Goal: Register for event/course

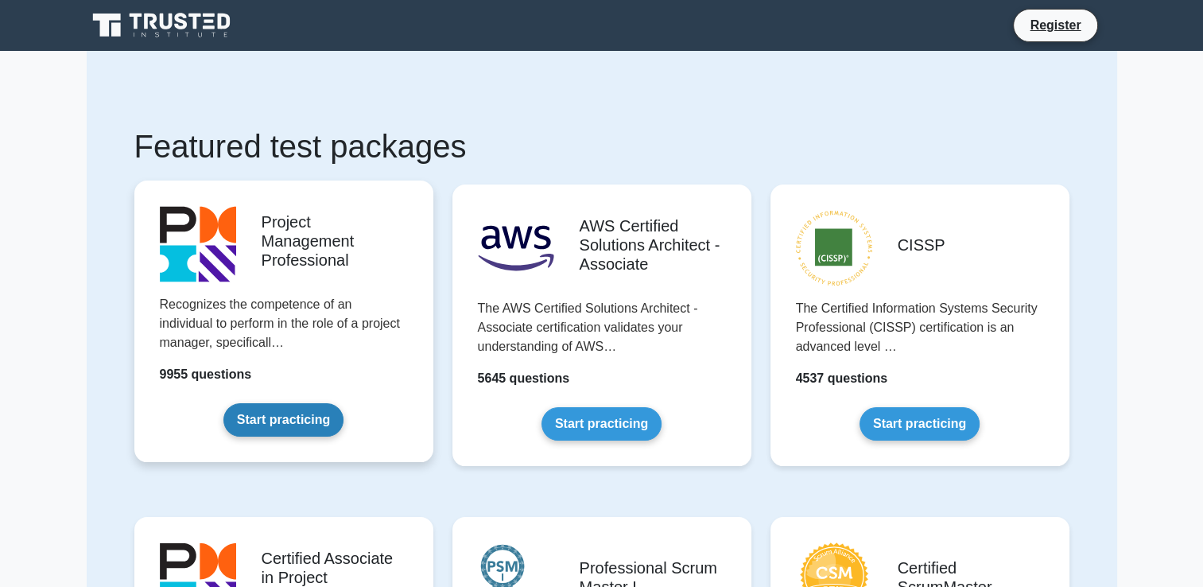
click at [292, 412] on link "Start practicing" at bounding box center [284, 419] width 120 height 33
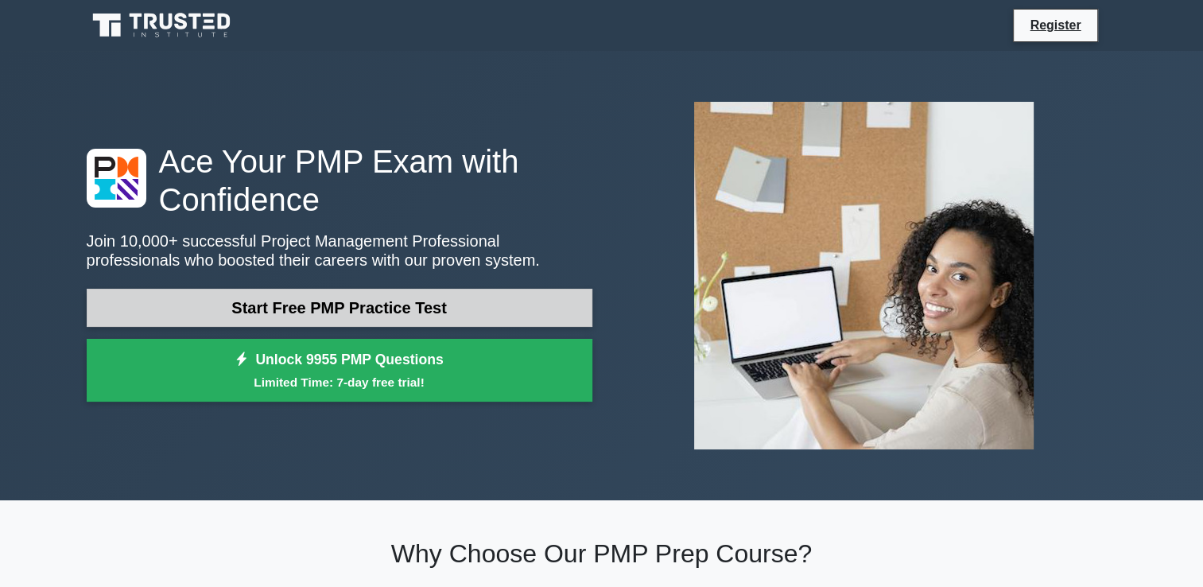
click at [357, 310] on link "Start Free PMP Practice Test" at bounding box center [340, 308] width 506 height 38
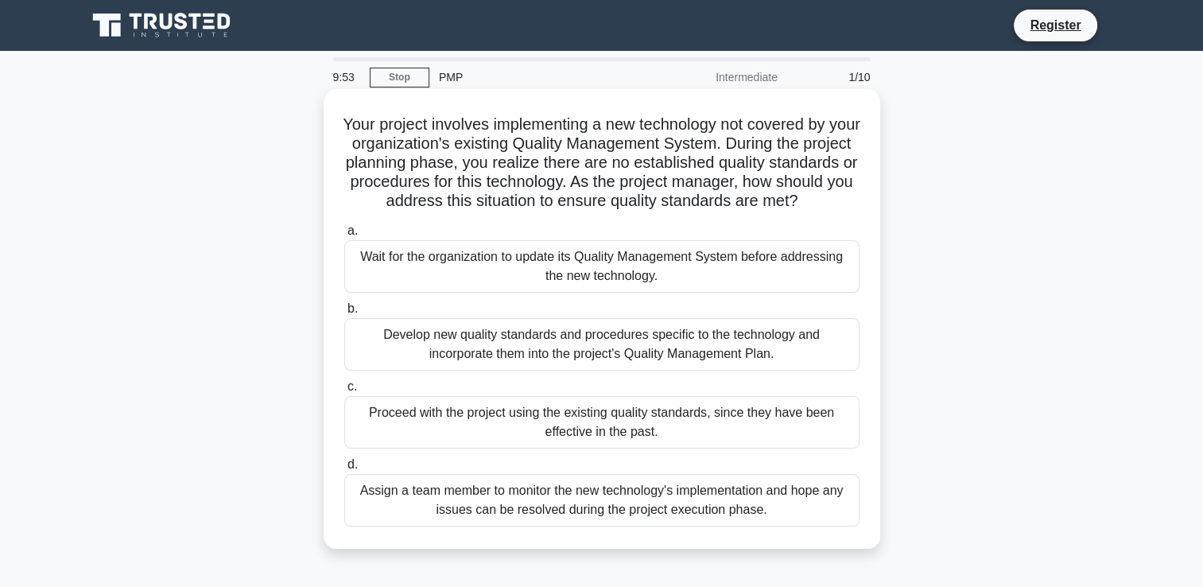
click at [485, 282] on div "Wait for the organization to update its Quality Management System before addres…" at bounding box center [601, 266] width 515 height 52
click at [344, 236] on input "a. Wait for the organization to update its Quality Management System before add…" at bounding box center [344, 231] width 0 height 10
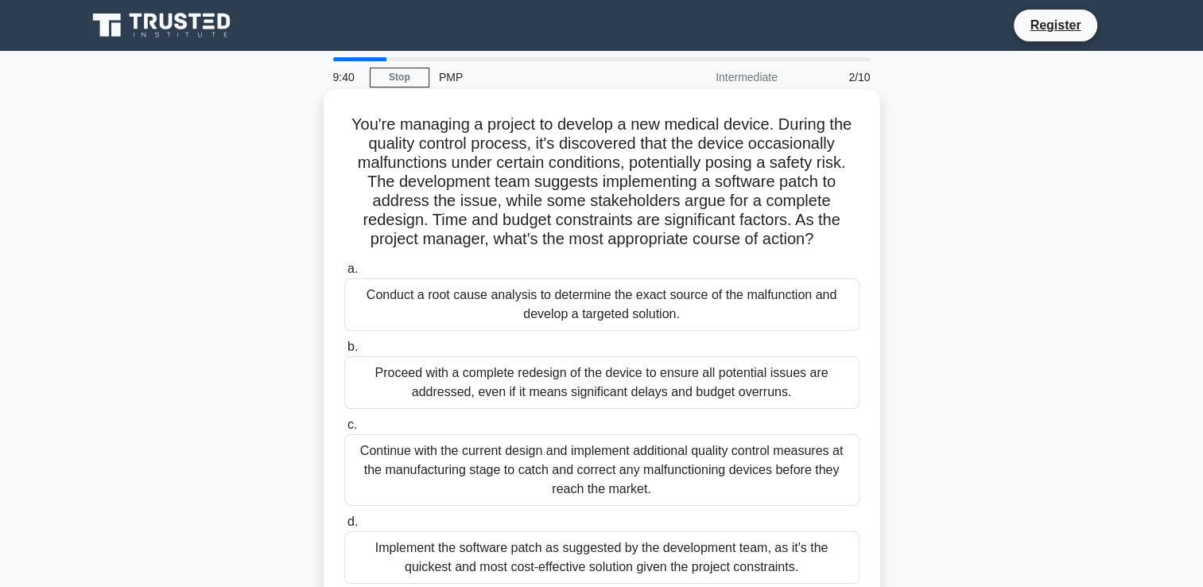
click at [462, 395] on div "Proceed with a complete redesign of the device to ensure all potential issues a…" at bounding box center [601, 382] width 515 height 52
click at [344, 352] on input "b. Proceed with a complete redesign of the device to ensure all potential issue…" at bounding box center [344, 347] width 0 height 10
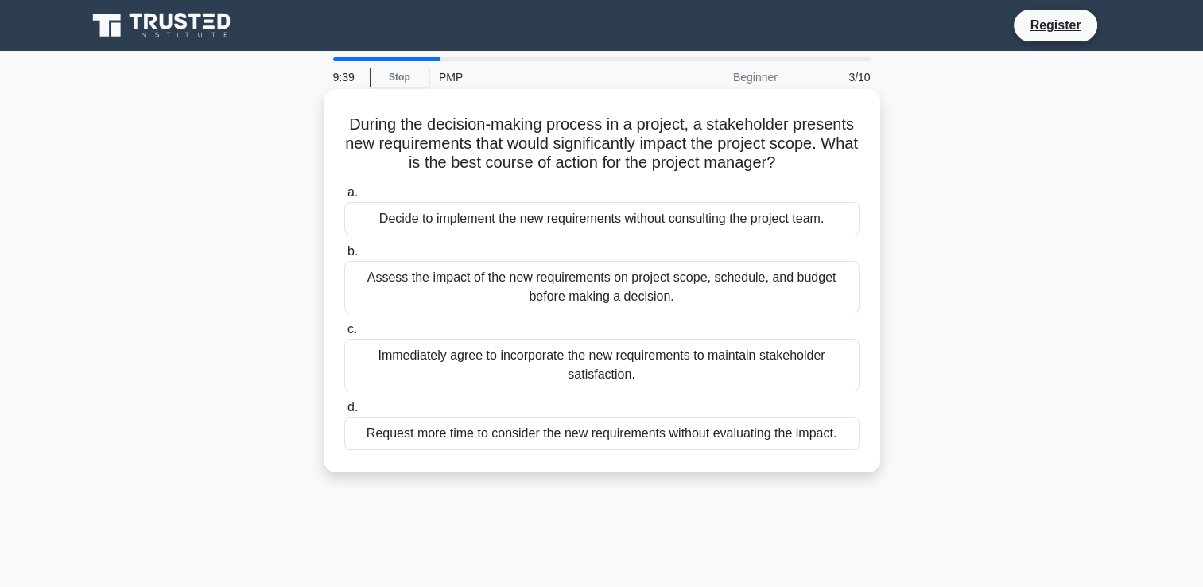
click at [480, 352] on div "Immediately agree to incorporate the new requirements to maintain stakeholder s…" at bounding box center [601, 365] width 515 height 52
click at [344, 335] on input "c. Immediately agree to incorporate the new requirements to maintain stakeholde…" at bounding box center [344, 330] width 0 height 10
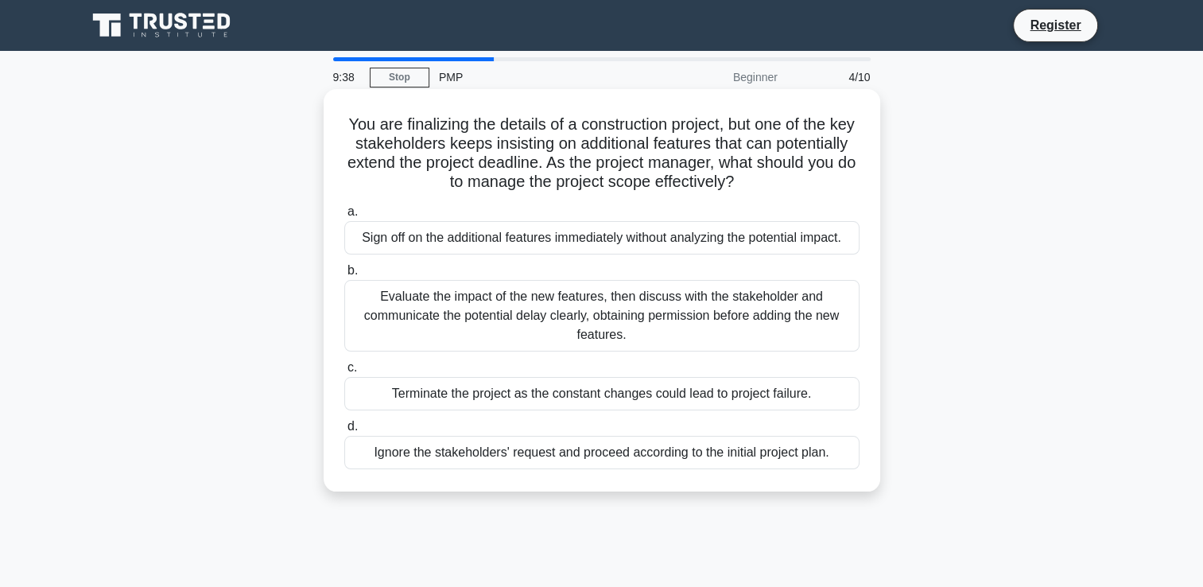
click at [483, 276] on label "b. Evaluate the impact of the new features, then discuss with the stakeholder a…" at bounding box center [601, 306] width 515 height 91
click at [344, 276] on input "b. Evaluate the impact of the new features, then discuss with the stakeholder a…" at bounding box center [344, 271] width 0 height 10
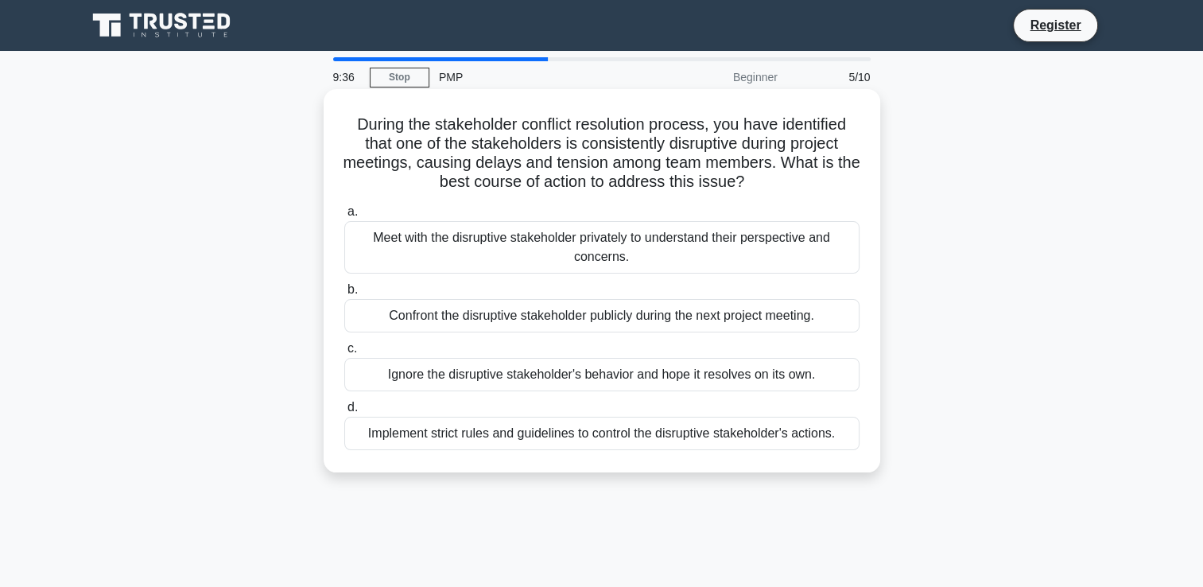
click at [504, 226] on div "Meet with the disruptive stakeholder privately to understand their perspective …" at bounding box center [601, 247] width 515 height 52
click at [344, 217] on input "a. Meet with the disruptive stakeholder privately to understand their perspecti…" at bounding box center [344, 212] width 0 height 10
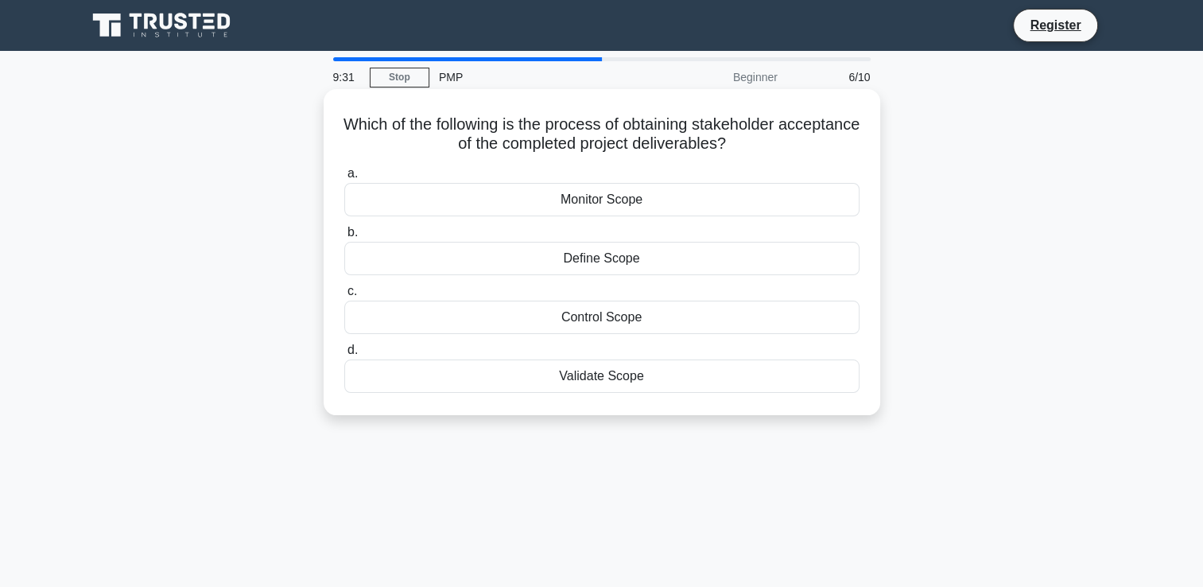
click at [570, 312] on div "Control Scope" at bounding box center [601, 317] width 515 height 33
click at [344, 297] on input "c. Control Scope" at bounding box center [344, 291] width 0 height 10
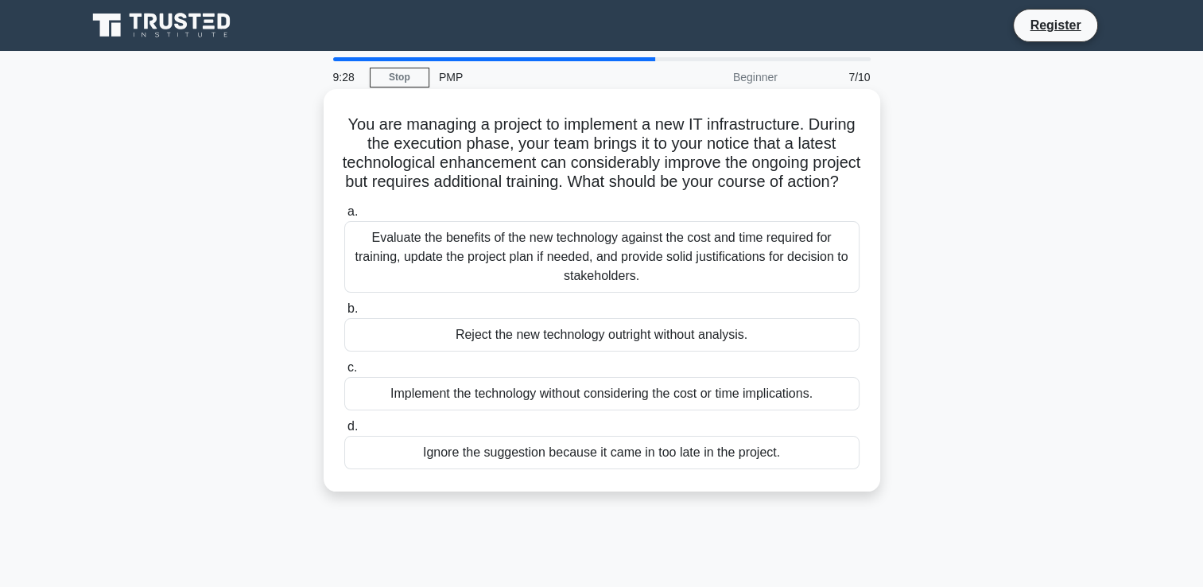
click at [560, 348] on div "Reject the new technology outright without analysis." at bounding box center [601, 334] width 515 height 33
click at [344, 314] on input "b. Reject the new technology outright without analysis." at bounding box center [344, 309] width 0 height 10
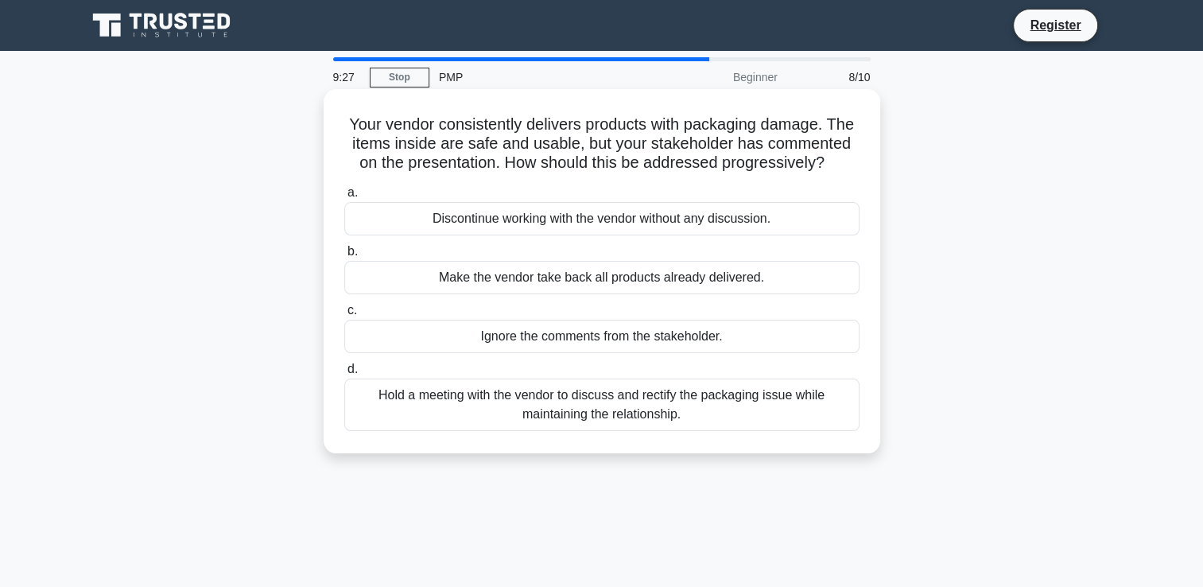
click at [558, 227] on div "Discontinue working with the vendor without any discussion." at bounding box center [601, 218] width 515 height 33
click at [344, 198] on input "a. Discontinue working with the vendor without any discussion." at bounding box center [344, 193] width 0 height 10
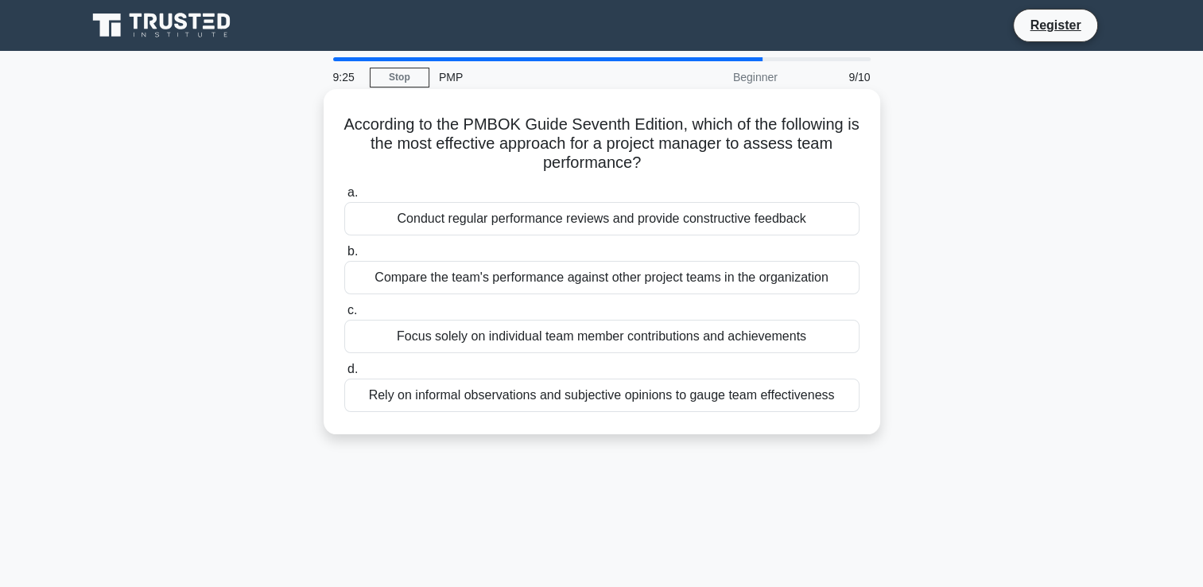
click at [515, 329] on div "Focus solely on individual team member contributions and achievements" at bounding box center [601, 336] width 515 height 33
click at [344, 316] on input "c. Focus solely on individual team member contributions and achievements" at bounding box center [344, 310] width 0 height 10
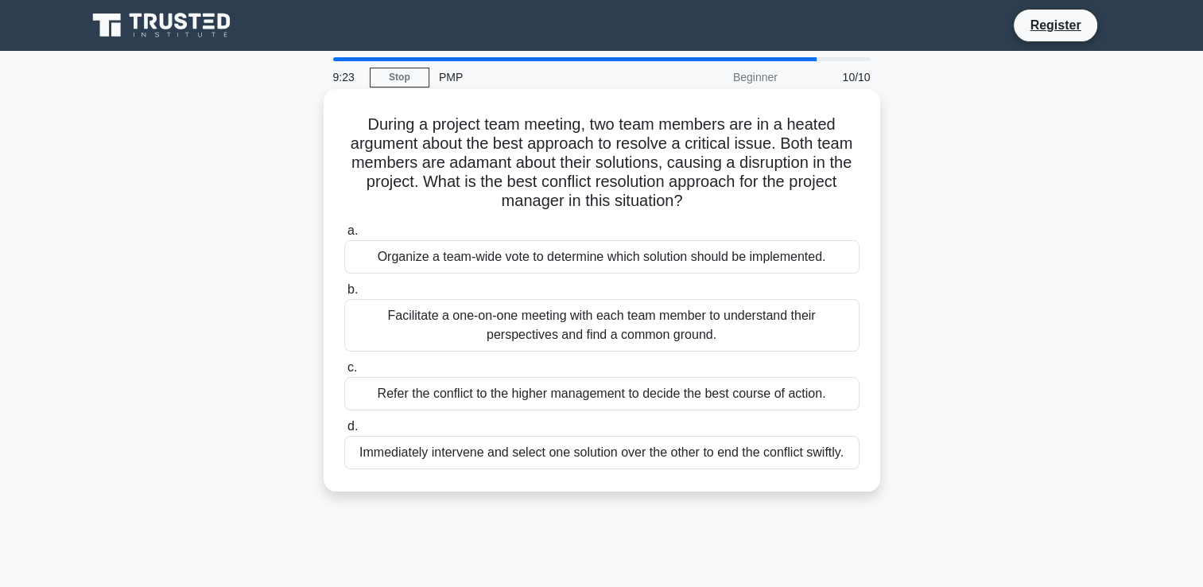
click at [529, 271] on div "Organize a team-wide vote to determine which solution should be implemented." at bounding box center [601, 256] width 515 height 33
click at [344, 236] on input "a. Organize a team-wide vote to determine which solution should be implemented." at bounding box center [344, 231] width 0 height 10
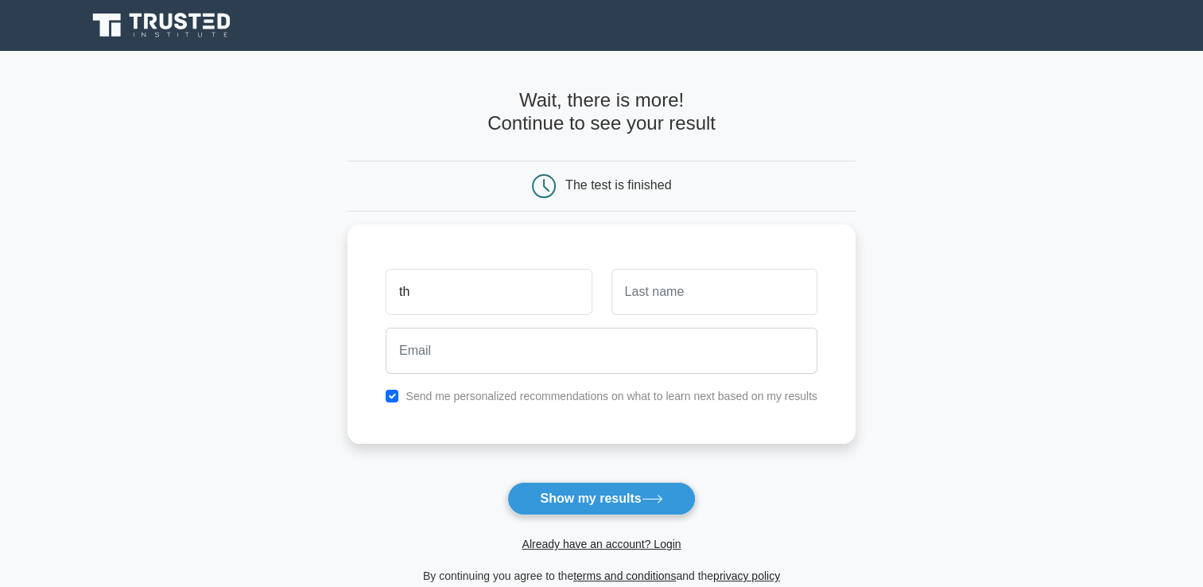
type input "t"
type input "n"
type input "Nteme"
click at [643, 284] on input "text" at bounding box center [715, 288] width 206 height 46
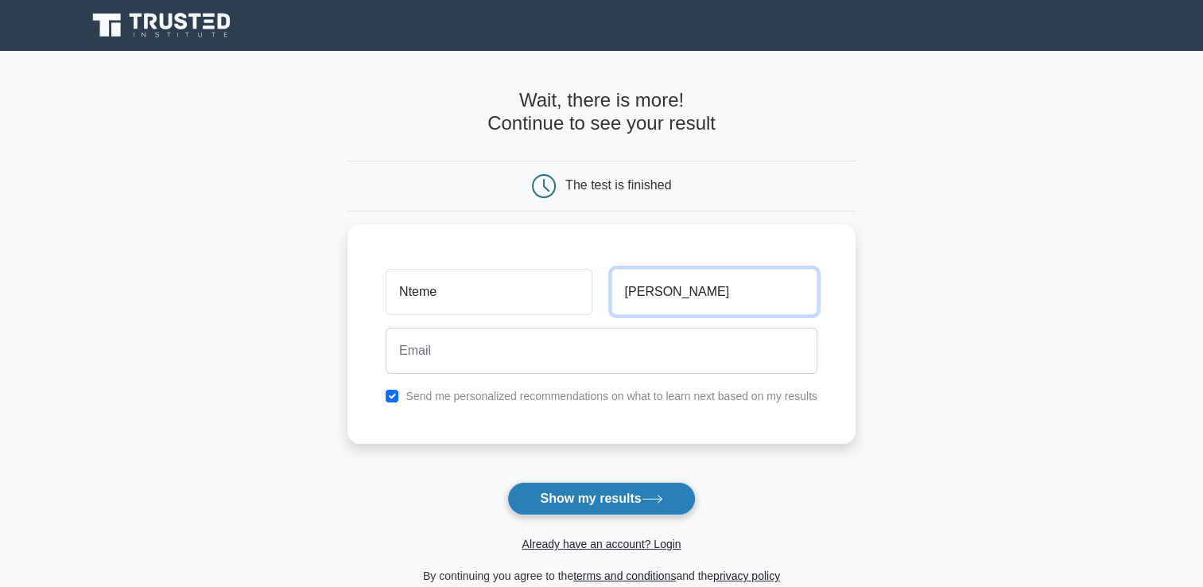
type input "Chere"
click at [549, 499] on button "Show my results" at bounding box center [601, 498] width 188 height 33
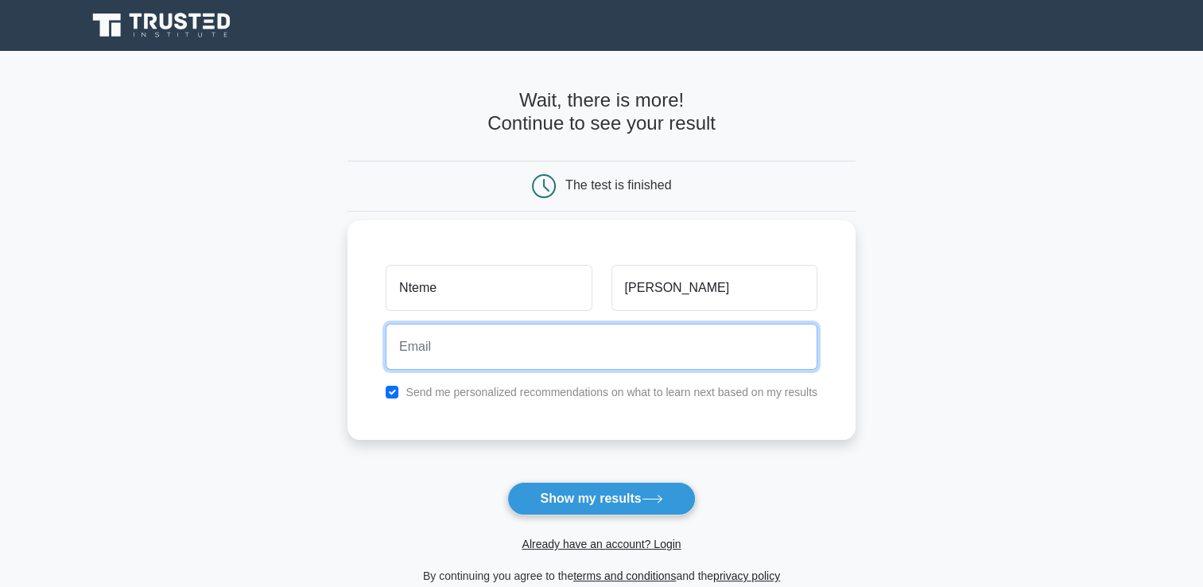
click at [417, 338] on input "email" at bounding box center [602, 347] width 432 height 46
click at [459, 351] on input "thatochere@gmail.com" at bounding box center [602, 347] width 432 height 46
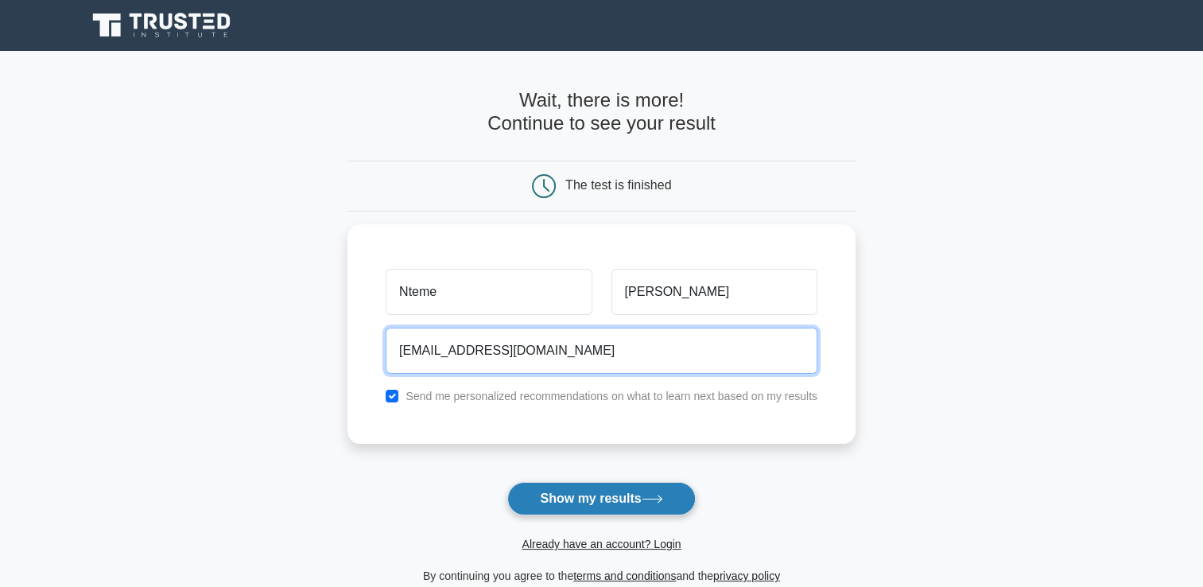
type input "thatochere11@gmail.com"
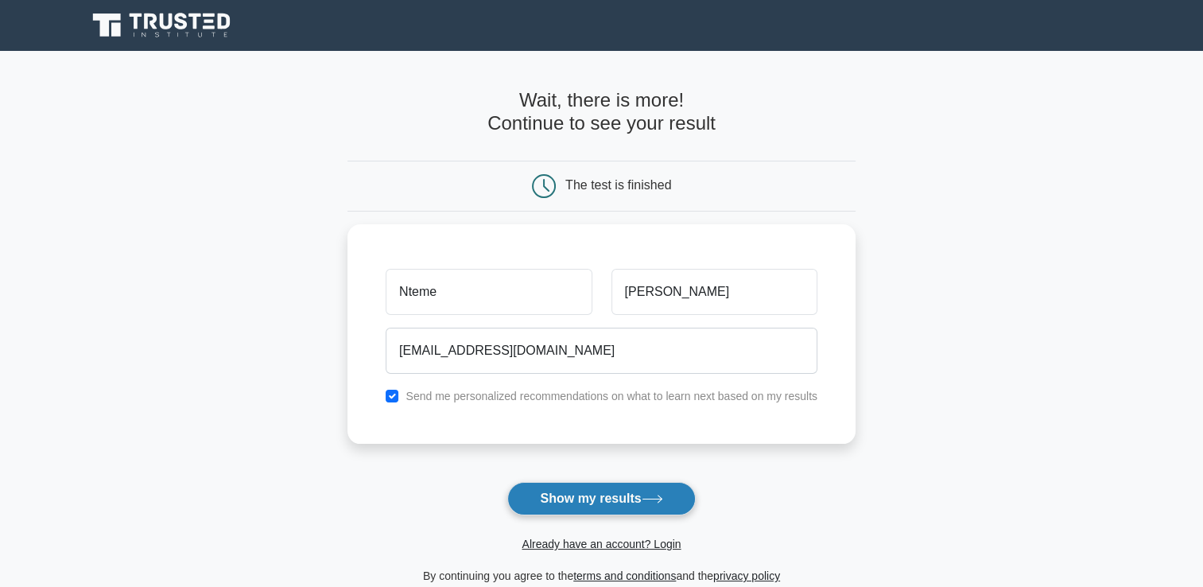
click at [547, 496] on button "Show my results" at bounding box center [601, 498] width 188 height 33
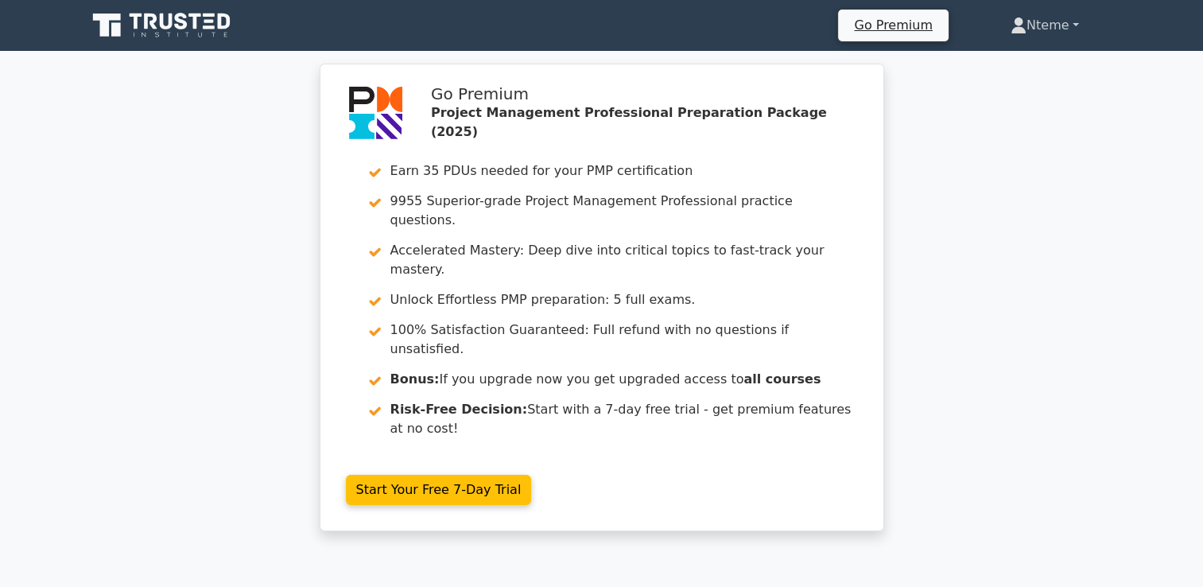
click at [1075, 22] on link "Nteme" at bounding box center [1045, 26] width 145 height 32
click at [1011, 87] on link "Settings" at bounding box center [1037, 88] width 126 height 25
